Goal: Obtain resource: Download file/media

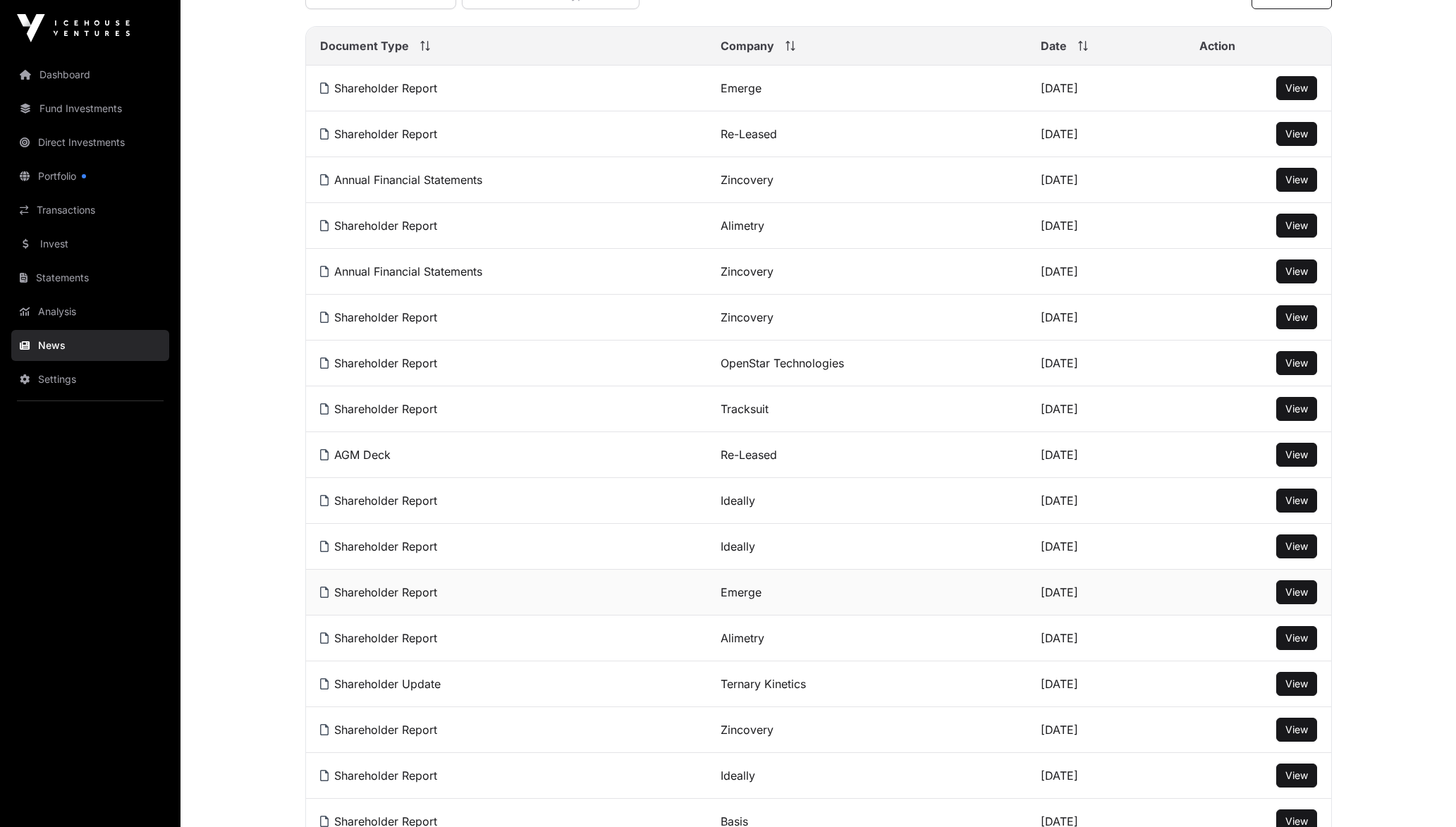
scroll to position [211, 0]
click at [1290, 643] on span "View" at bounding box center [1296, 636] width 22 height 12
click at [738, 644] on link "Alimetry" at bounding box center [741, 637] width 43 height 14
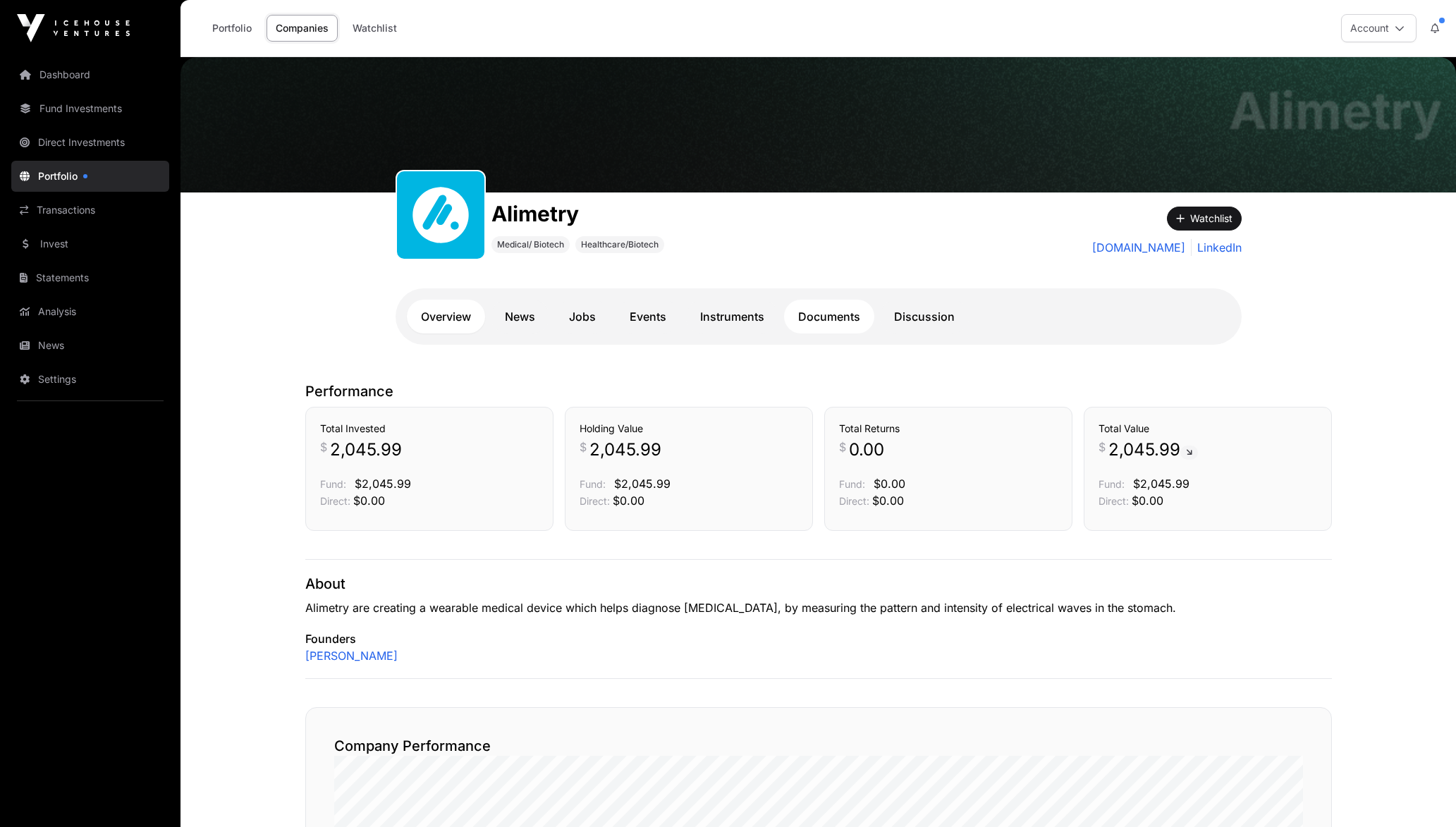
click at [824, 319] on link "Documents" at bounding box center [829, 316] width 91 height 34
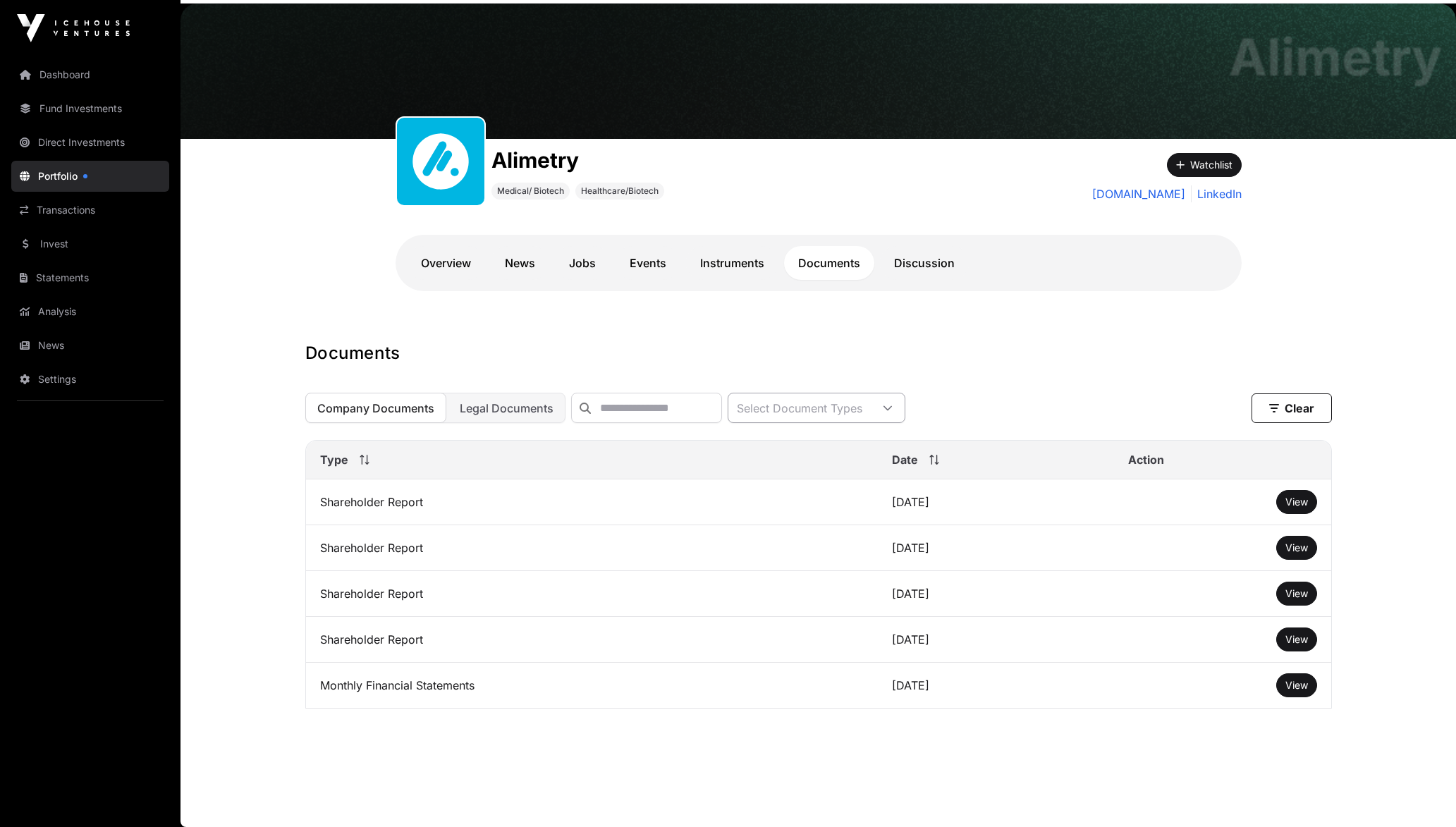
scroll to position [69, 0]
click at [1291, 601] on button "View" at bounding box center [1296, 593] width 40 height 24
click at [1291, 593] on span "View" at bounding box center [1296, 593] width 22 height 12
click at [1290, 633] on span "View" at bounding box center [1296, 639] width 22 height 12
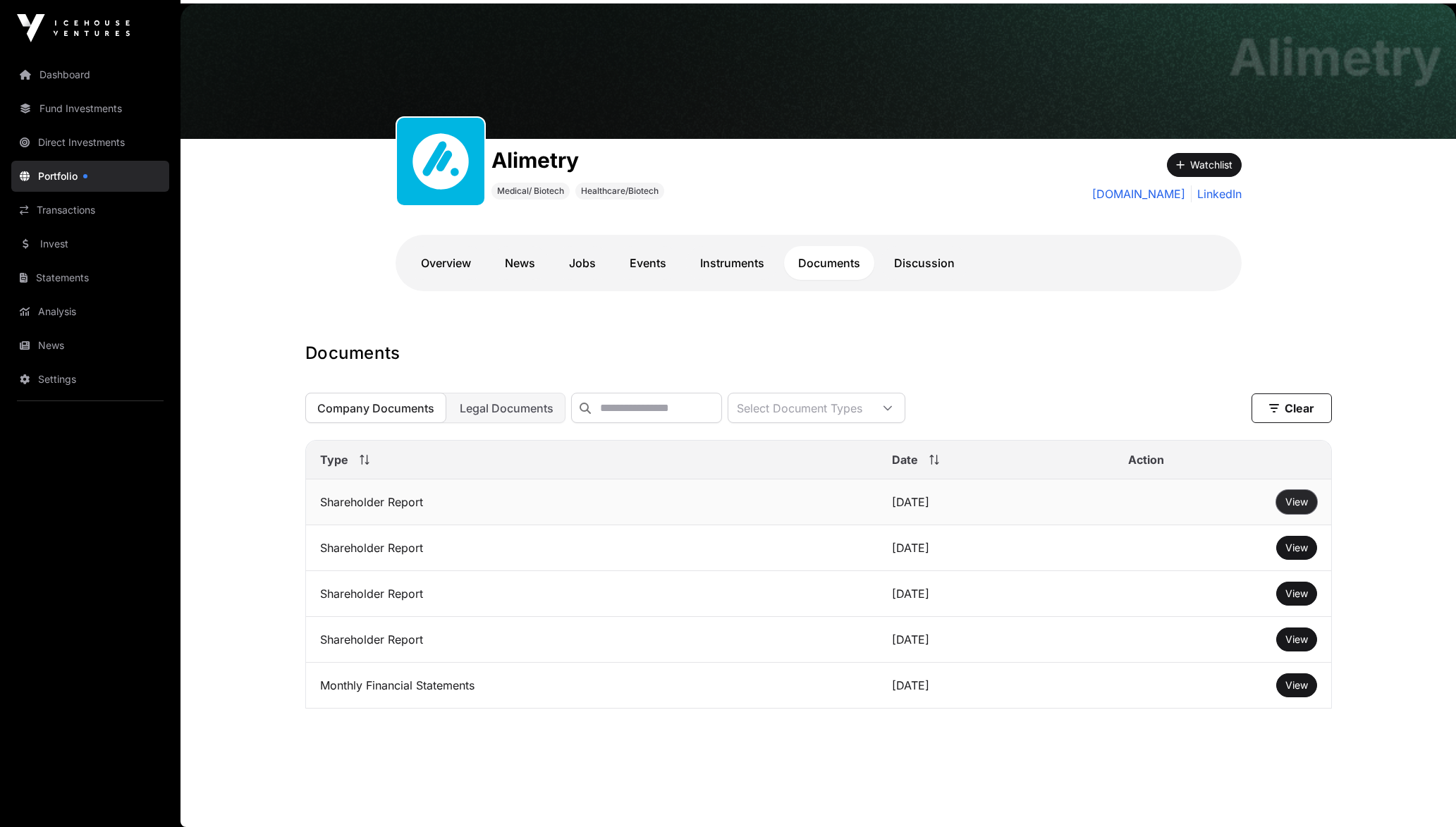
click at [1300, 509] on button "View" at bounding box center [1296, 501] width 40 height 24
click at [1295, 505] on span "View" at bounding box center [1296, 501] width 22 height 12
click at [1286, 688] on span "View" at bounding box center [1296, 684] width 22 height 12
